Goal: Contribute content: Contribute content

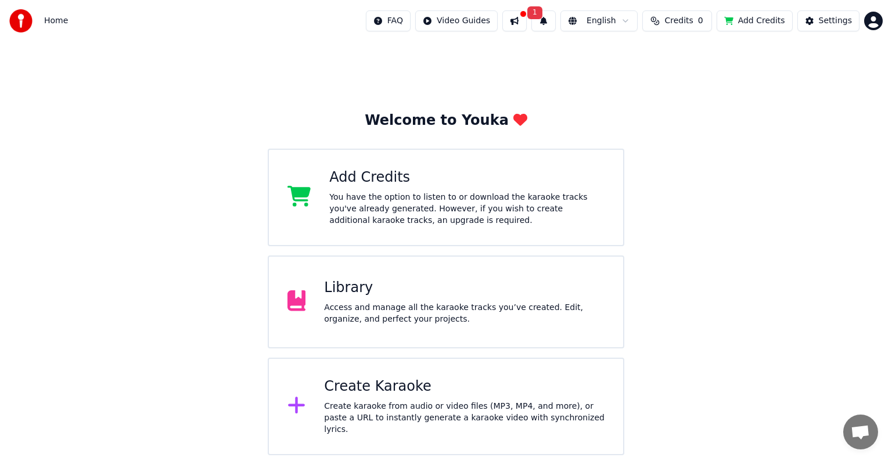
click at [518, 20] on button at bounding box center [514, 20] width 24 height 21
click at [423, 76] on div "Welcome to Youka Add Credits You have the option to listen to or download the k…" at bounding box center [446, 249] width 892 height 414
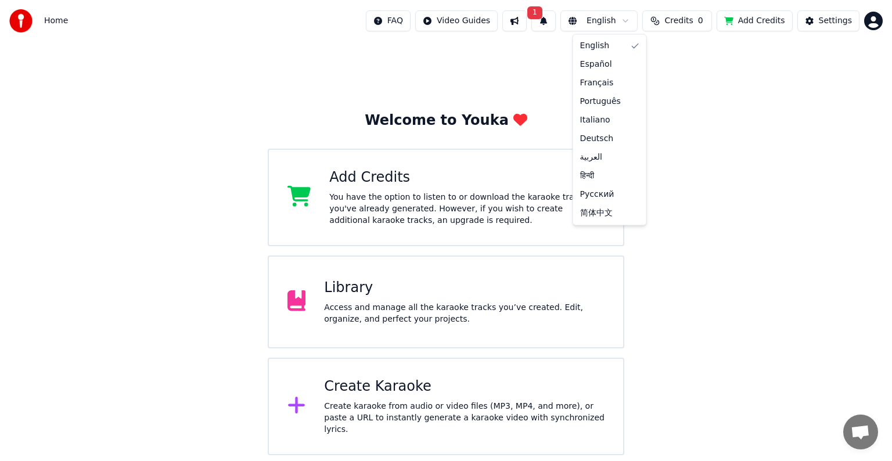
click at [616, 21] on html "Home FAQ Video Guides 1 English Credits 0 Add Credits Settings Welcome to Youka…" at bounding box center [446, 227] width 892 height 455
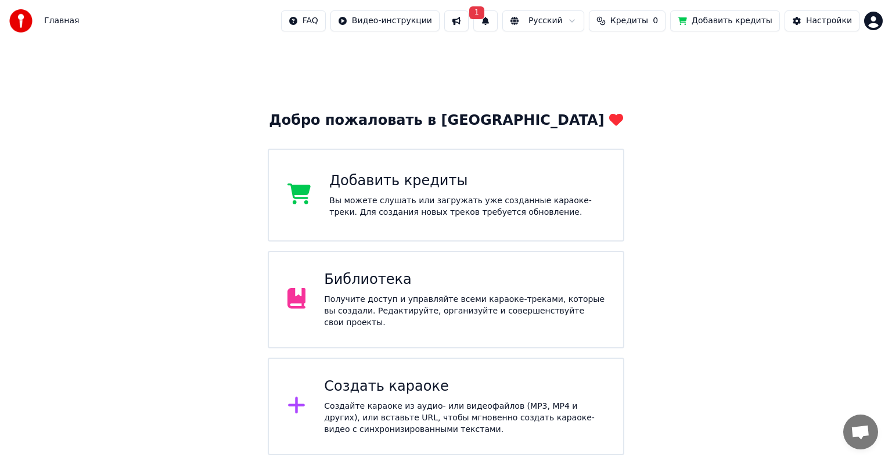
click at [511, 330] on div "Библиотека Получите доступ и управляйте всеми караоке-треками, которые вы созда…" at bounding box center [446, 300] width 357 height 98
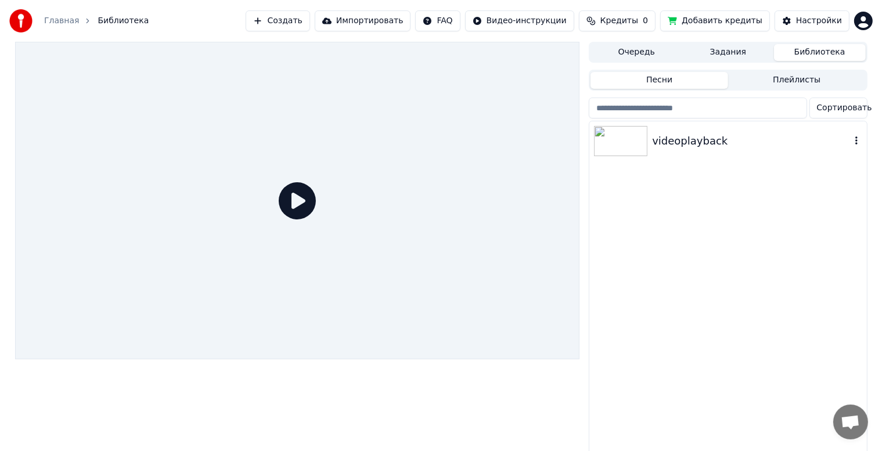
click at [609, 142] on img at bounding box center [620, 141] width 53 height 30
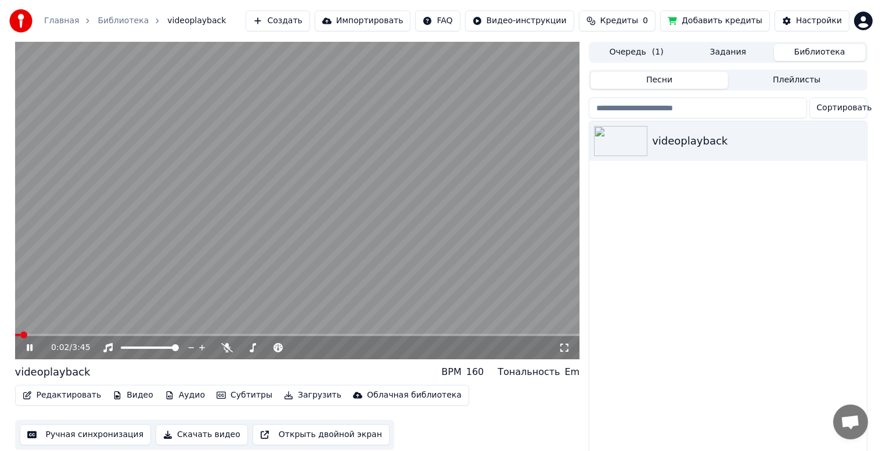
drag, startPoint x: 634, startPoint y: 51, endPoint x: 639, endPoint y: 56, distance: 7.0
click at [634, 52] on button "Очередь ( 1 )" at bounding box center [637, 52] width 92 height 17
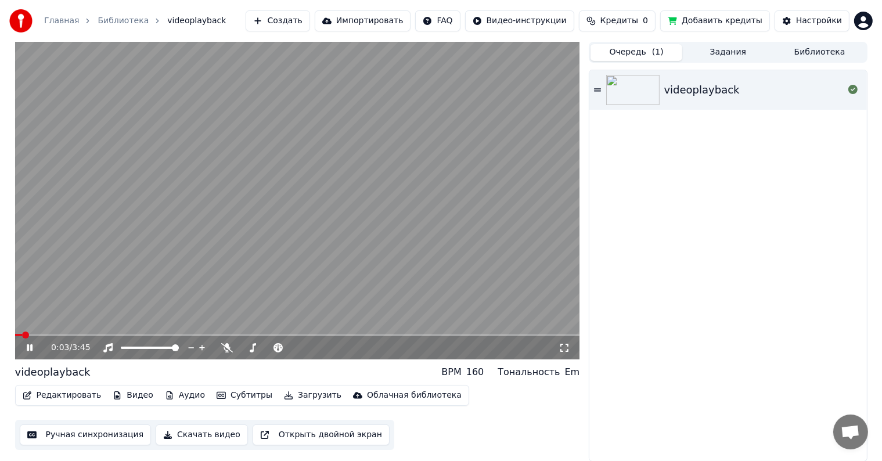
click at [705, 52] on button "Задания" at bounding box center [729, 52] width 92 height 17
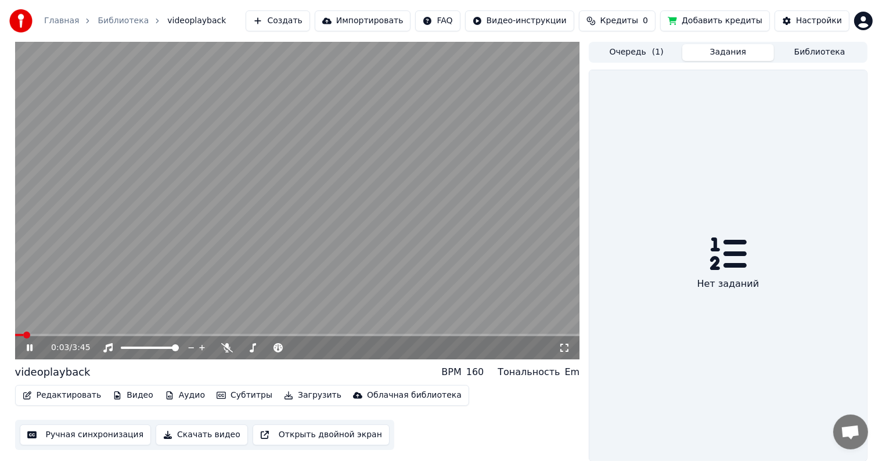
click at [799, 49] on button "Библиотека" at bounding box center [820, 52] width 92 height 17
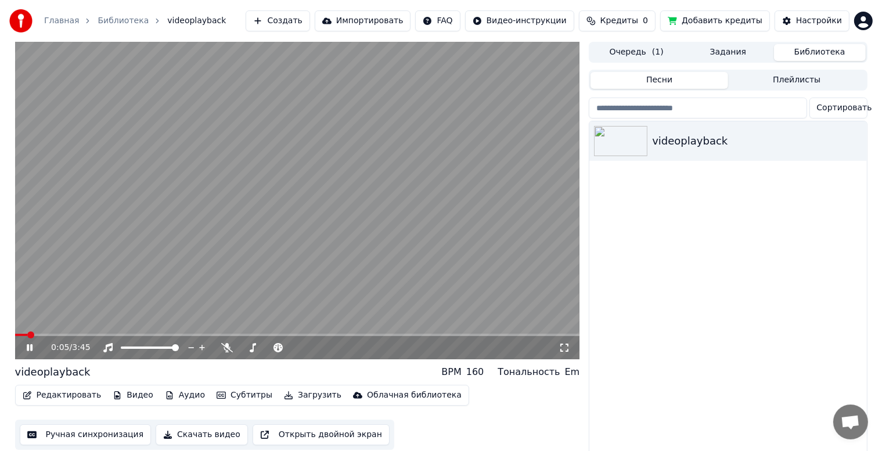
click at [20, 344] on div "0:05 / 3:45" at bounding box center [298, 348] width 556 height 12
drag, startPoint x: 28, startPoint y: 348, endPoint x: 37, endPoint y: 345, distance: 9.7
click at [28, 348] on icon at bounding box center [30, 347] width 6 height 7
click at [638, 26] on span "Кредиты" at bounding box center [620, 21] width 38 height 12
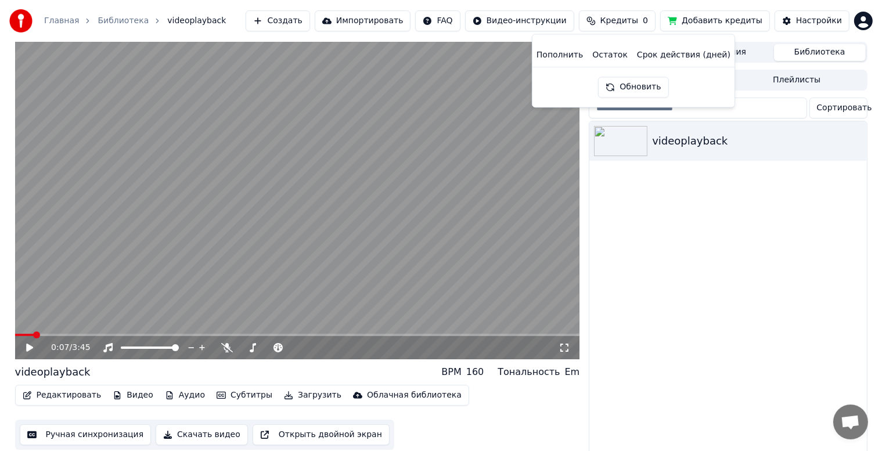
click at [637, 91] on button "Обновить" at bounding box center [633, 87] width 70 height 21
click at [718, 217] on div "videoplayback" at bounding box center [728, 289] width 277 height 337
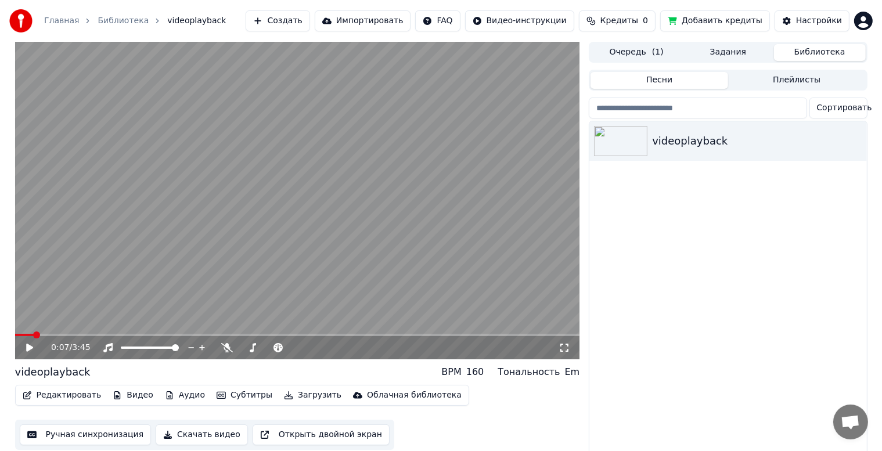
click at [310, 27] on button "Создать" at bounding box center [278, 20] width 64 height 21
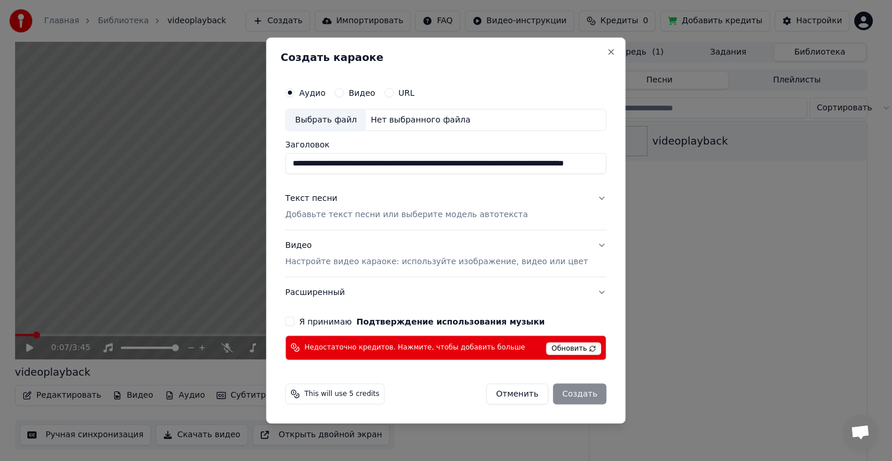
scroll to position [0, 133]
type input "**********"
click at [317, 325] on label "Я принимаю Подтверждение использования музыки" at bounding box center [422, 321] width 246 height 8
click at [295, 325] on button "Я принимаю Подтверждение использования музыки" at bounding box center [289, 321] width 9 height 9
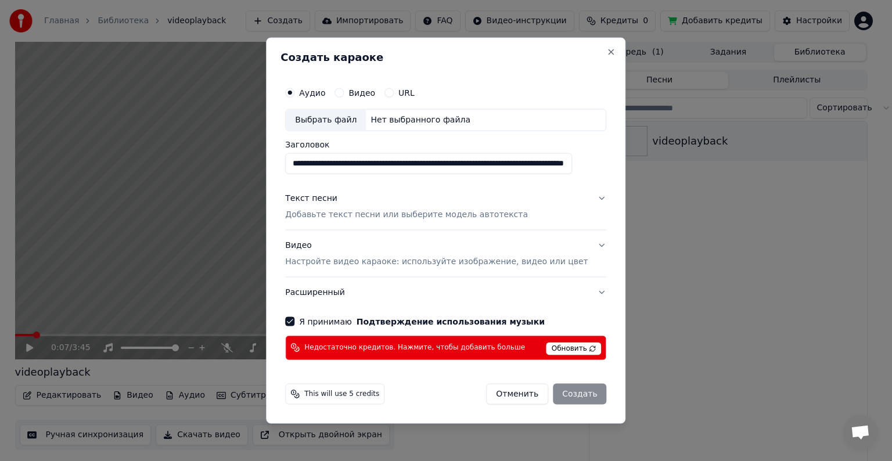
click at [577, 388] on div "Отменить Создать" at bounding box center [546, 393] width 120 height 21
click at [375, 258] on p "Настройте видео караоке: используйте изображение, видео или цвет" at bounding box center [436, 262] width 303 height 12
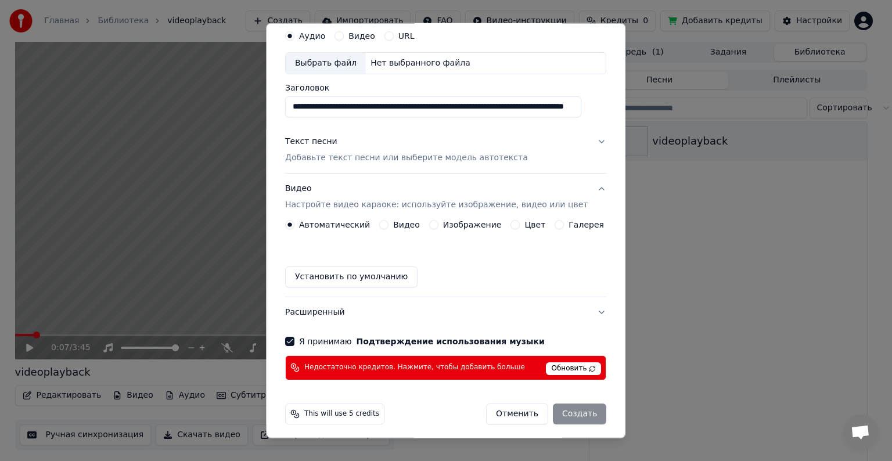
scroll to position [46, 0]
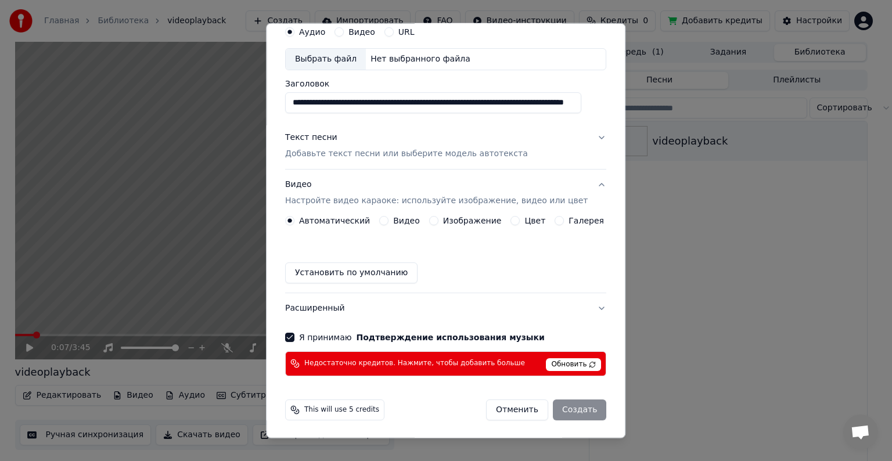
click at [562, 401] on div "Отменить Создать" at bounding box center [546, 410] width 120 height 21
click at [402, 217] on label "Видео" at bounding box center [406, 221] width 27 height 8
click at [389, 217] on button "Видео" at bounding box center [383, 220] width 9 height 9
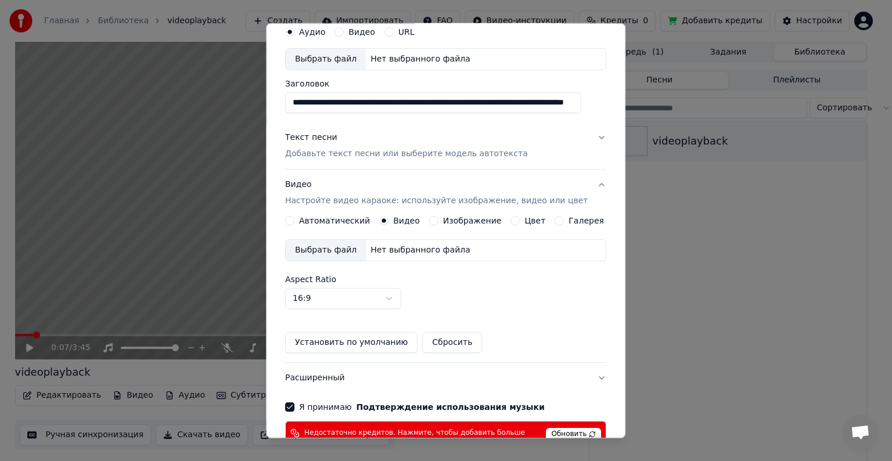
click at [303, 220] on div "Автоматический" at bounding box center [327, 220] width 85 height 9
click at [295, 219] on button "Автоматический" at bounding box center [289, 220] width 9 height 9
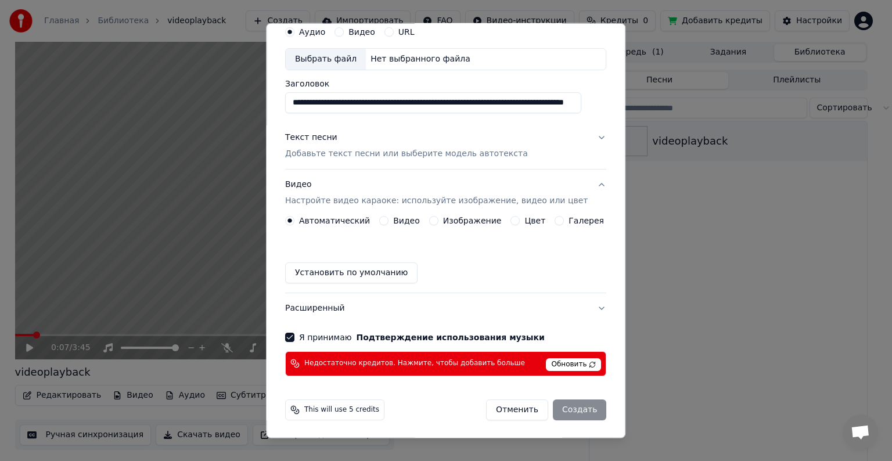
click at [547, 363] on span "Обновить" at bounding box center [574, 364] width 55 height 13
click at [547, 358] on span "Обновить" at bounding box center [574, 364] width 55 height 13
click at [548, 362] on span "Обновить" at bounding box center [574, 364] width 55 height 13
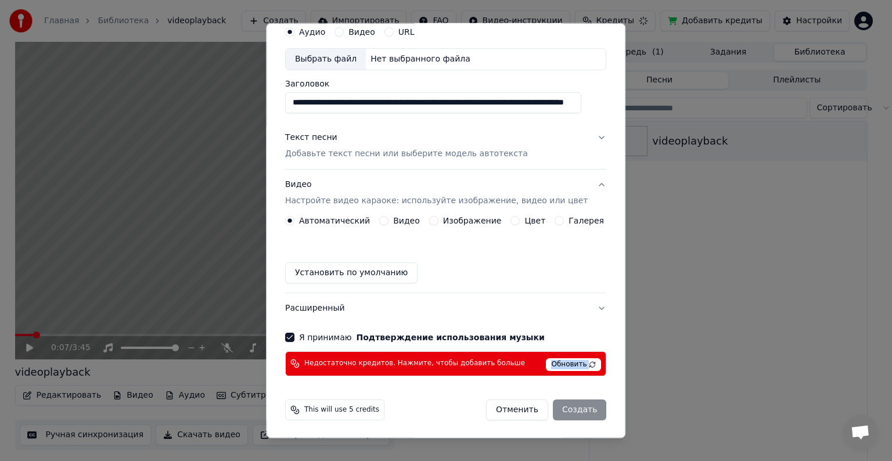
click at [548, 362] on span "Обновить" at bounding box center [574, 364] width 55 height 13
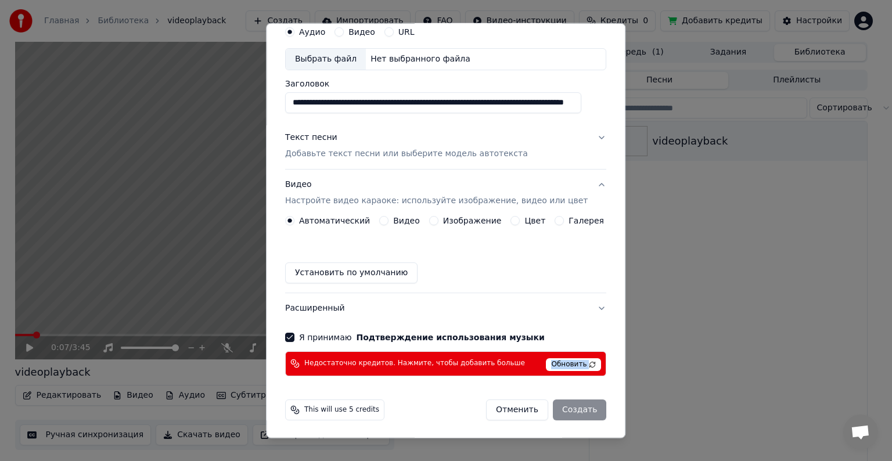
click at [344, 33] on button "Видео" at bounding box center [339, 31] width 9 height 9
click at [335, 98] on input "Заголовок" at bounding box center [433, 102] width 296 height 21
paste input "**********"
type input "**********"
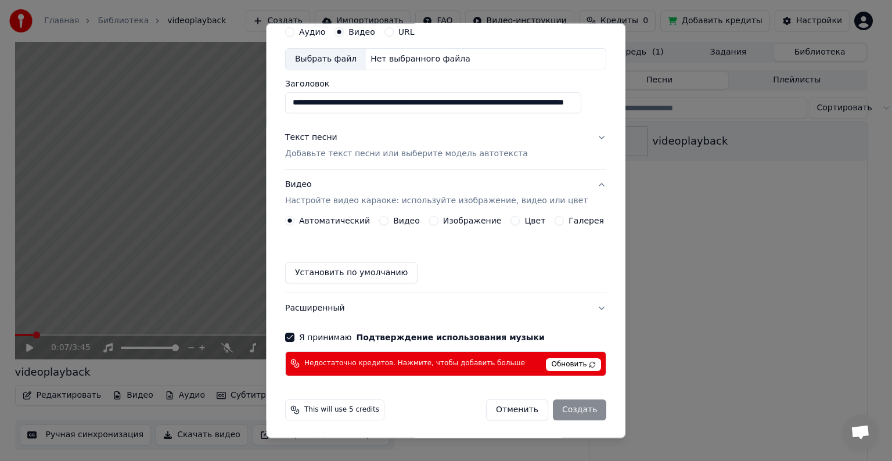
scroll to position [0, 0]
click at [403, 271] on button "Установить по умолчанию" at bounding box center [351, 273] width 132 height 21
click at [330, 311] on button "Расширенный" at bounding box center [445, 308] width 321 height 30
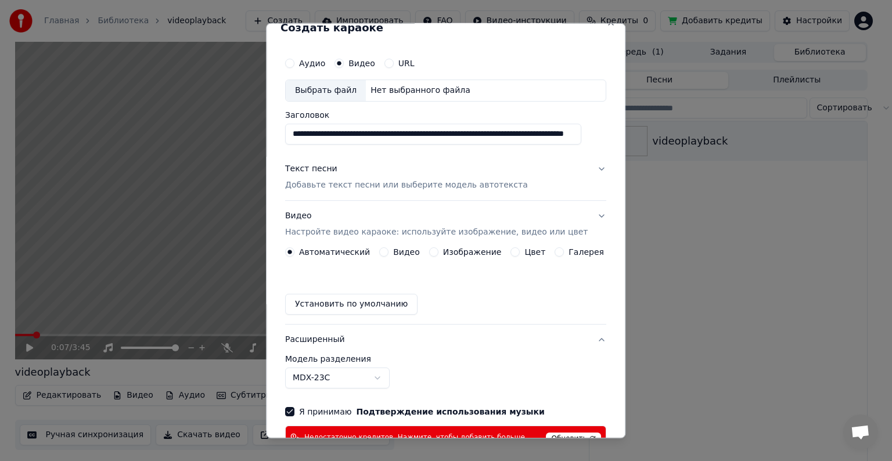
scroll to position [13, 0]
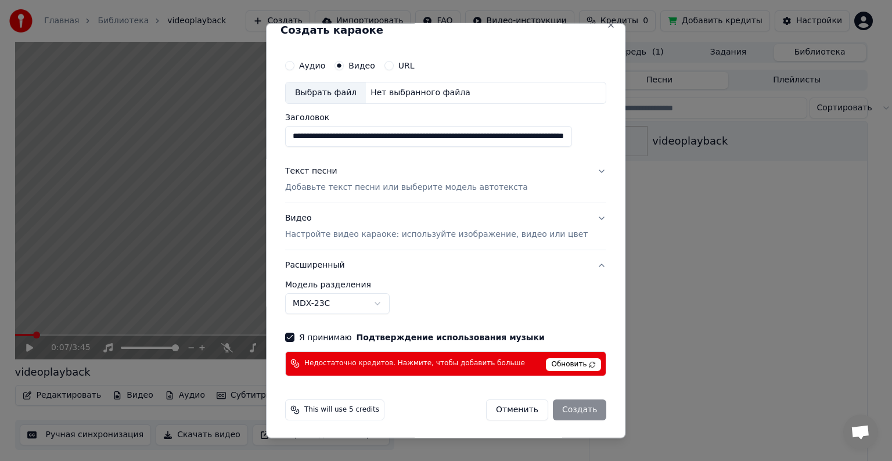
click at [373, 297] on body "**********" at bounding box center [441, 230] width 882 height 461
click at [374, 298] on body "**********" at bounding box center [441, 230] width 882 height 461
click at [542, 405] on div "Отменить Создать" at bounding box center [546, 410] width 120 height 21
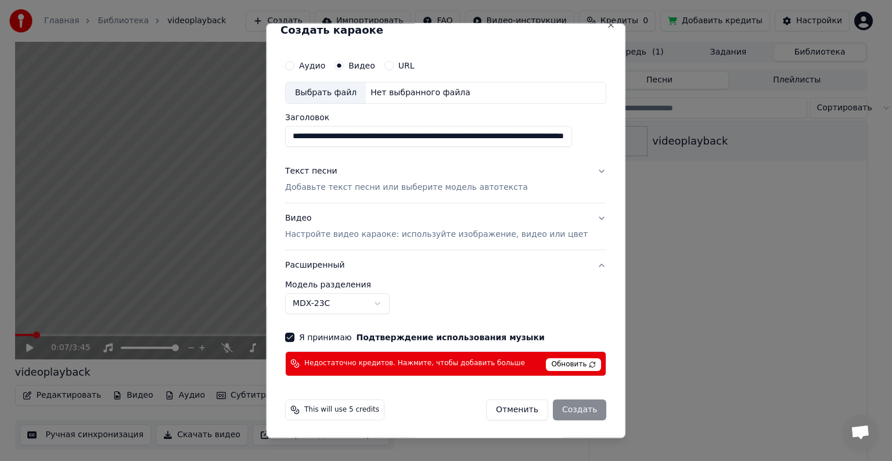
click at [547, 367] on span "Обновить" at bounding box center [574, 364] width 55 height 13
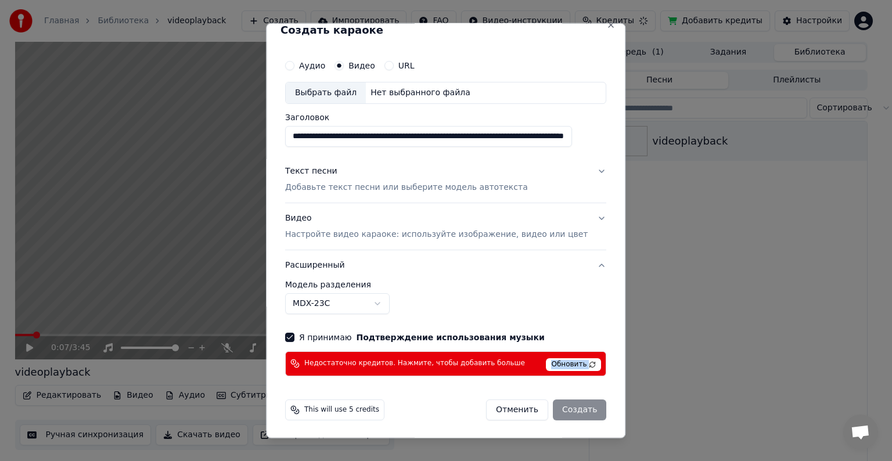
click at [547, 367] on span "Обновить" at bounding box center [574, 364] width 55 height 13
click at [607, 28] on button "Close" at bounding box center [611, 24] width 9 height 9
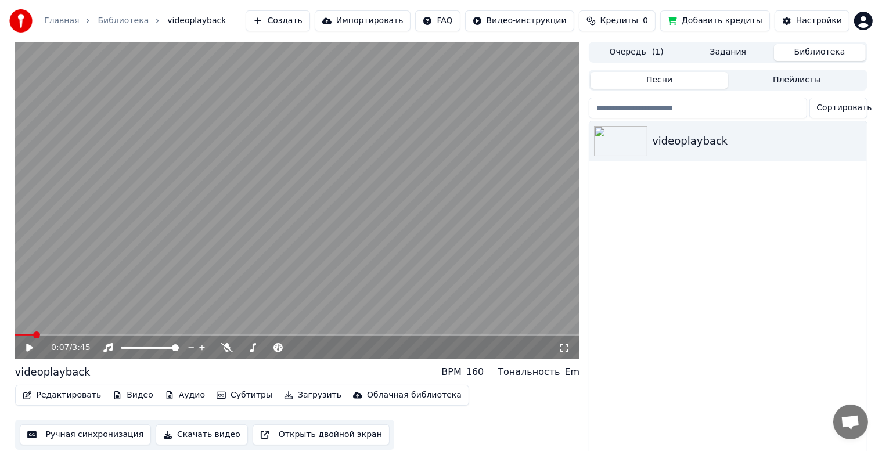
click at [860, 24] on html "Главная Библиотека videoplayback Создать Импортировать FAQ Видео-инструкции Кре…" at bounding box center [441, 225] width 882 height 451
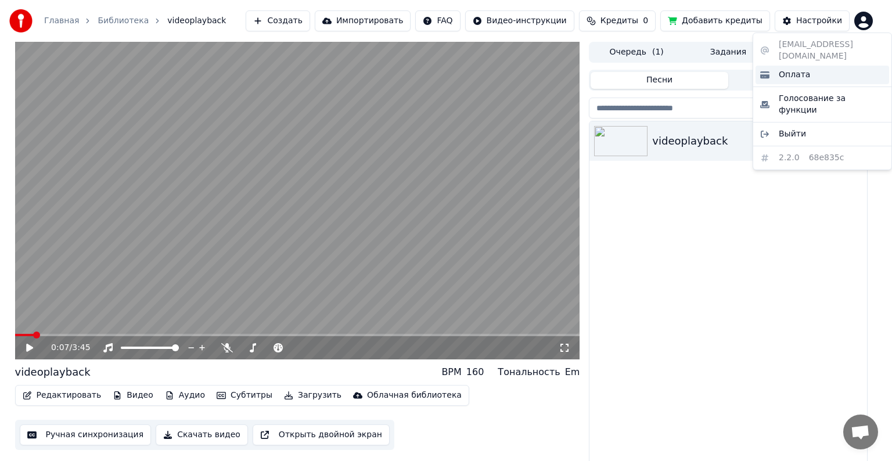
click at [782, 69] on span "Оплата" at bounding box center [794, 75] width 31 height 12
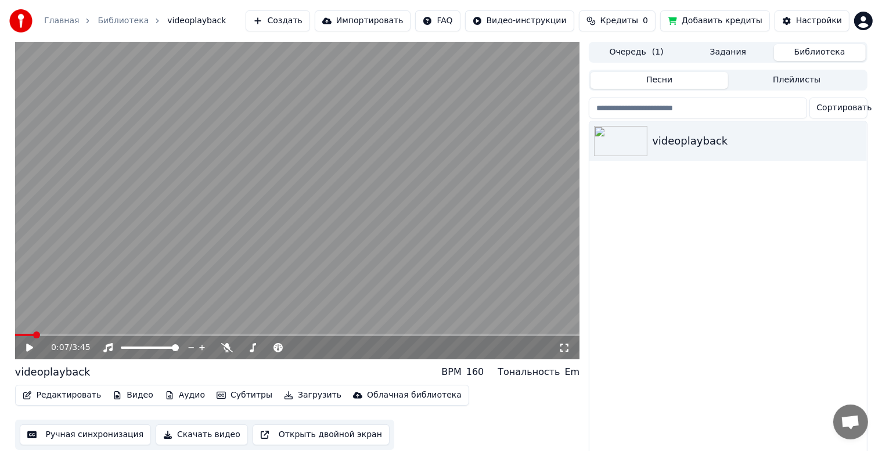
click at [677, 19] on button "Добавить кредиты" at bounding box center [715, 20] width 110 height 21
click at [626, 51] on button "Очередь ( 1 )" at bounding box center [637, 52] width 92 height 17
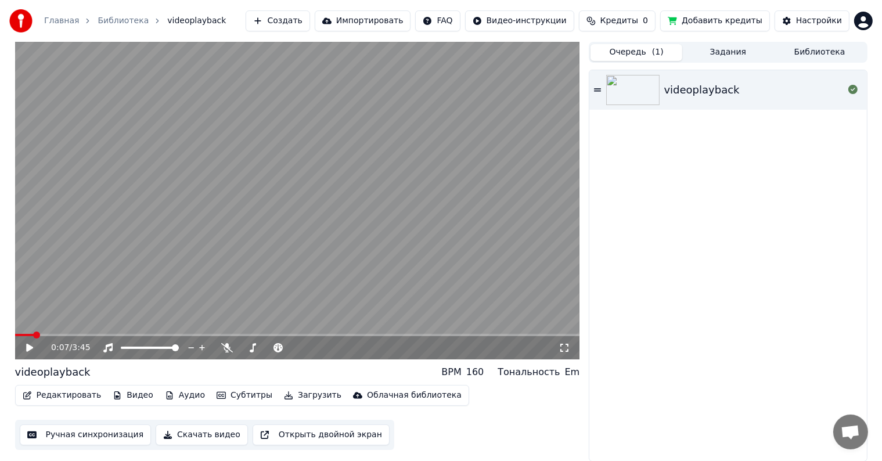
click at [633, 27] on button "Кредиты 0" at bounding box center [617, 20] width 77 height 21
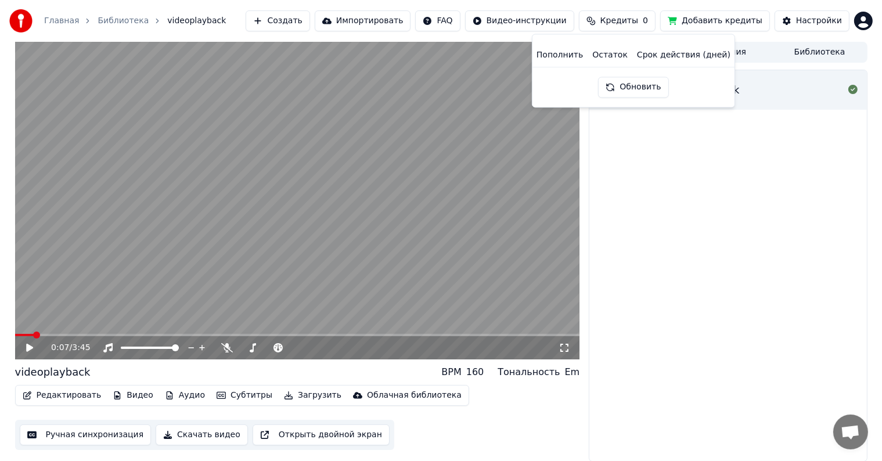
click at [655, 198] on div "videoplayback" at bounding box center [728, 265] width 277 height 391
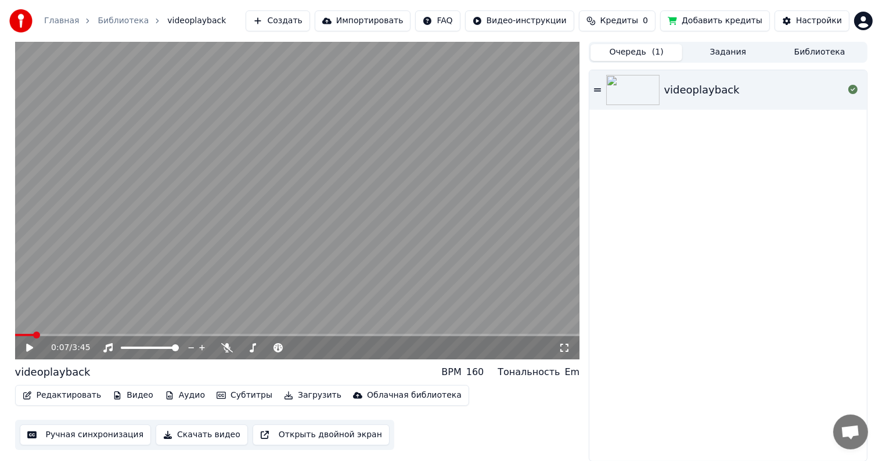
click at [304, 21] on button "Создать" at bounding box center [278, 20] width 64 height 21
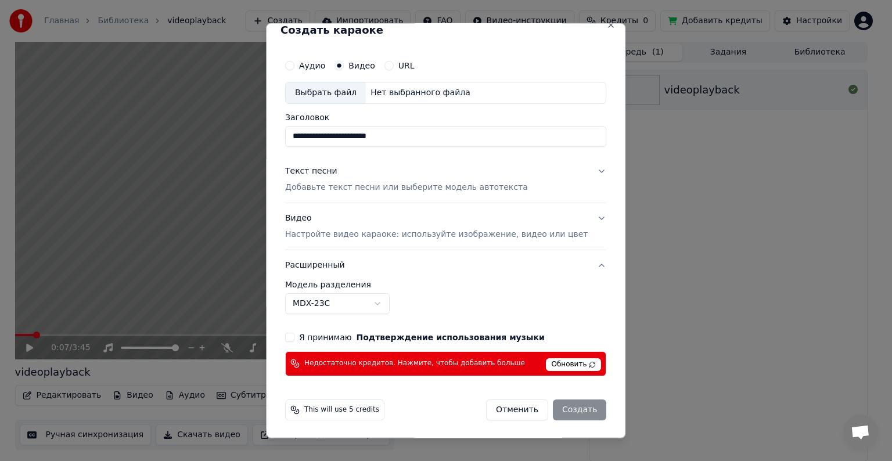
type input "**********"
click at [547, 366] on span "Обновить" at bounding box center [574, 364] width 55 height 13
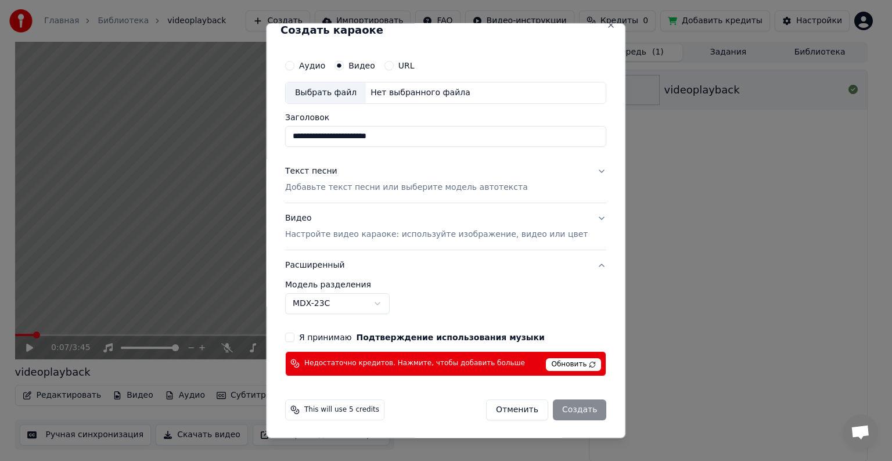
click at [588, 29] on h2 "Создать караоке" at bounding box center [446, 30] width 331 height 10
click at [607, 27] on button "Close" at bounding box center [611, 24] width 9 height 9
